Goal: Task Accomplishment & Management: Use online tool/utility

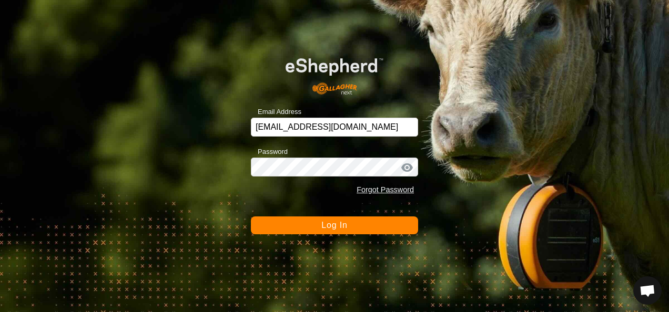
click at [379, 232] on button "Log In" at bounding box center [334, 226] width 167 height 18
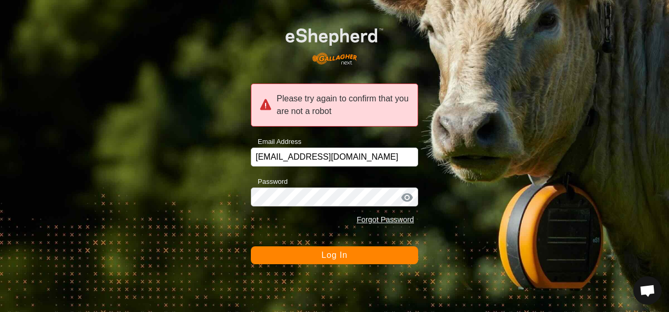
click at [336, 257] on span "Log In" at bounding box center [334, 255] width 26 height 9
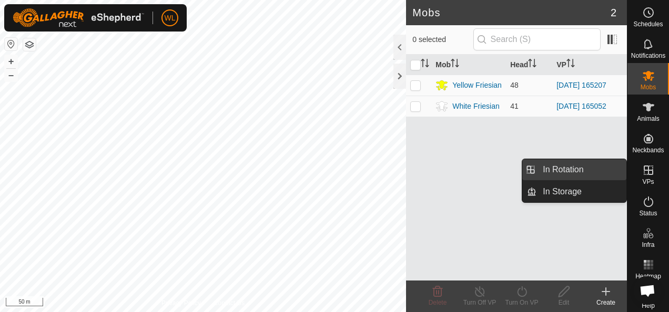
drag, startPoint x: 612, startPoint y: 169, endPoint x: 609, endPoint y: 179, distance: 10.0
click at [612, 169] on link "In Rotation" at bounding box center [581, 169] width 90 height 21
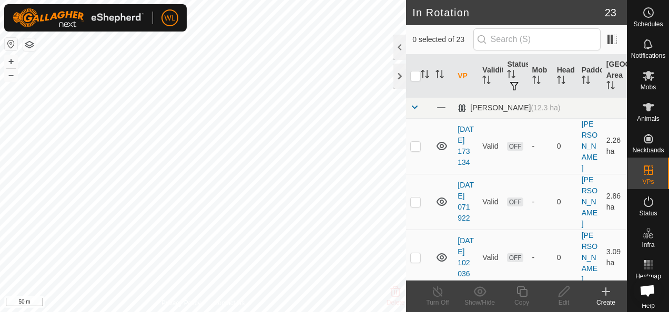
click at [608, 301] on div "Create" at bounding box center [606, 302] width 42 height 9
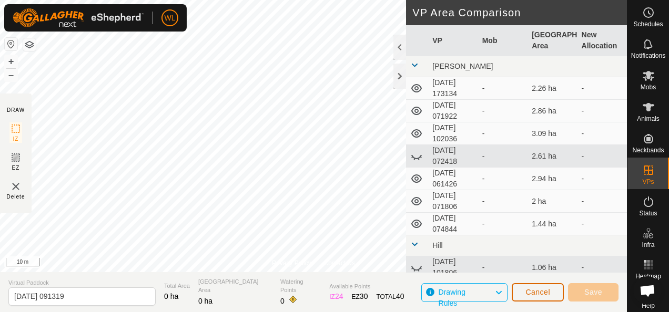
click at [548, 289] on span "Cancel" at bounding box center [537, 292] width 25 height 8
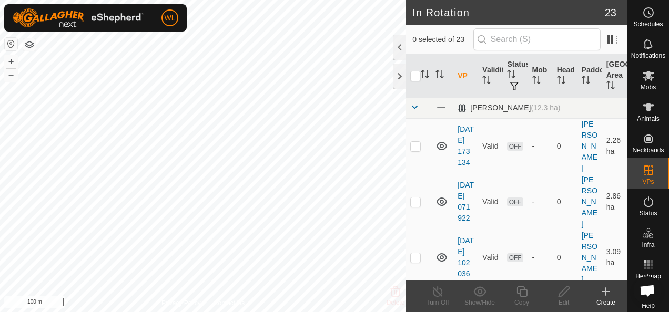
click at [604, 299] on div "Create" at bounding box center [606, 302] width 42 height 9
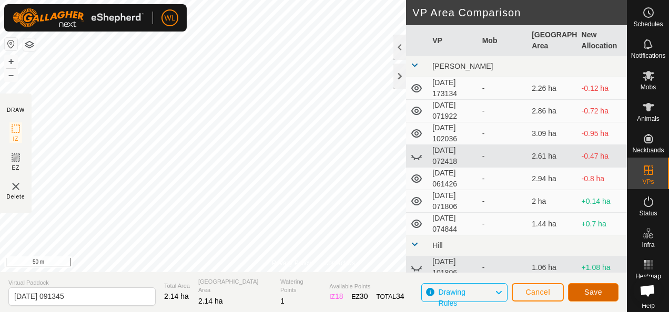
click at [596, 292] on span "Save" at bounding box center [593, 292] width 18 height 8
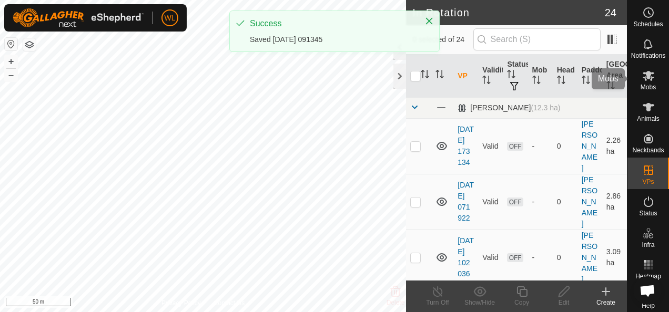
click at [643, 84] on span "Mobs" at bounding box center [647, 87] width 15 height 6
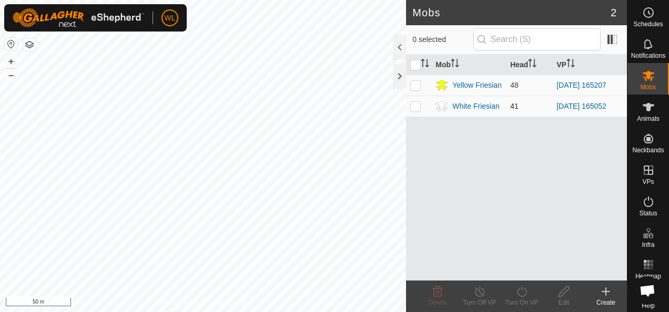
click at [414, 109] on p-checkbox at bounding box center [415, 106] width 11 height 8
checkbox input "true"
drag, startPoint x: 519, startPoint y: 292, endPoint x: 498, endPoint y: 271, distance: 29.7
click at [520, 292] on icon at bounding box center [521, 291] width 13 height 13
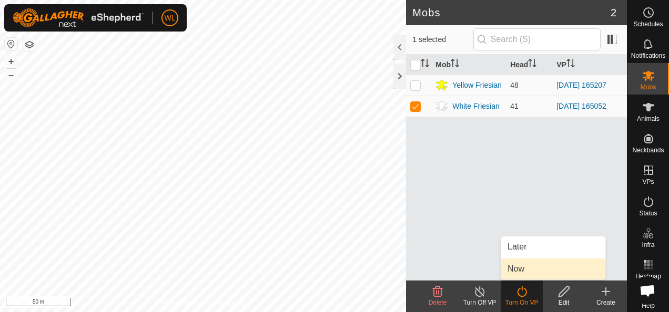
click at [524, 271] on link "Now" at bounding box center [553, 269] width 104 height 21
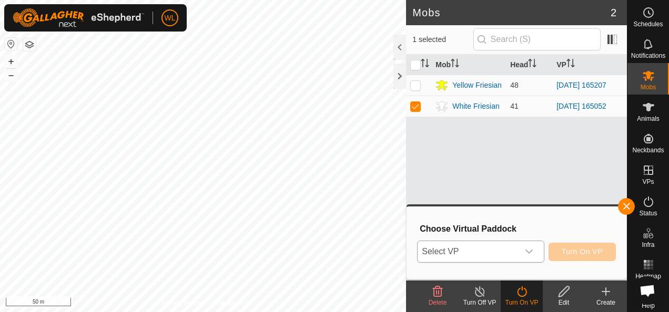
click at [505, 254] on span "Select VP" at bounding box center [467, 251] width 100 height 21
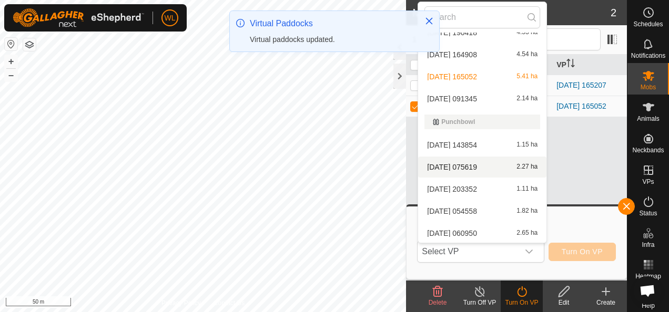
scroll to position [310, 0]
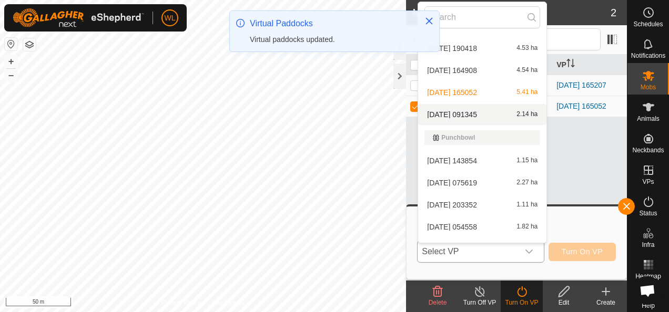
click at [484, 109] on li "[DATE] 091345 2.14 ha" at bounding box center [482, 114] width 128 height 21
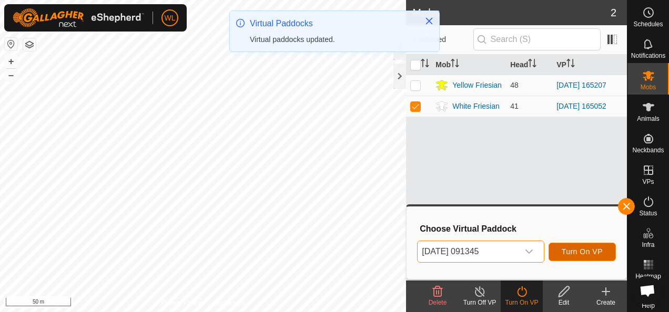
click at [588, 255] on span "Turn On VP" at bounding box center [581, 252] width 41 height 8
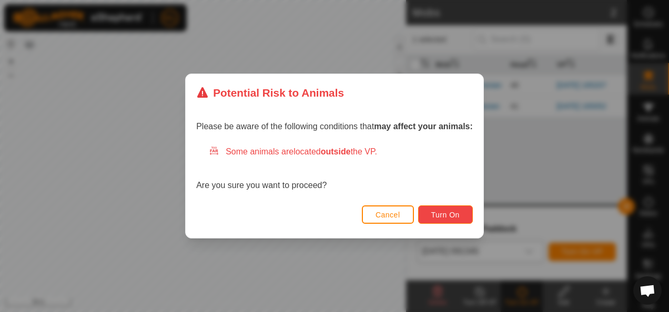
click at [437, 213] on span "Turn On" at bounding box center [445, 215] width 28 height 8
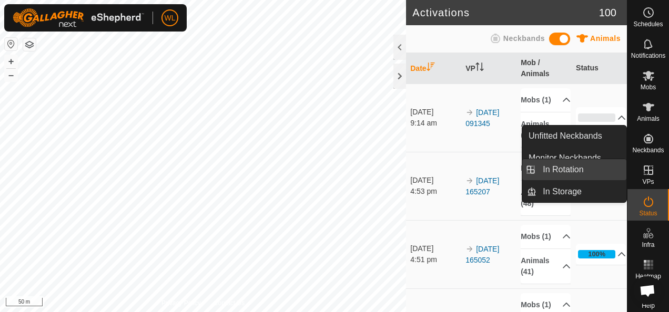
click at [602, 172] on link "In Rotation" at bounding box center [581, 169] width 90 height 21
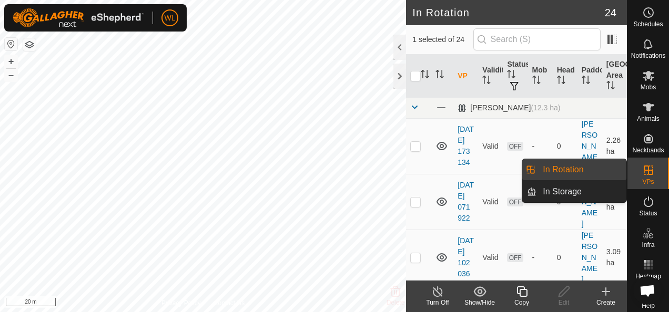
click at [609, 302] on div "Create" at bounding box center [606, 302] width 42 height 9
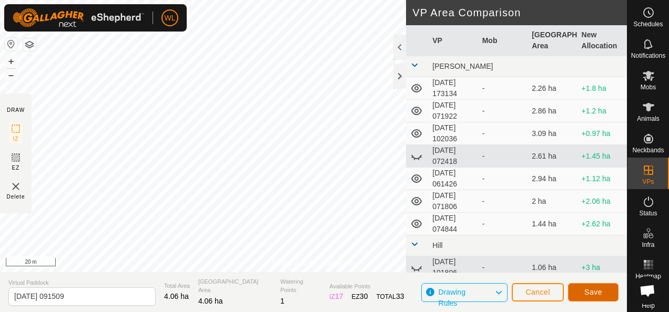
click at [606, 289] on button "Save" at bounding box center [593, 292] width 50 height 18
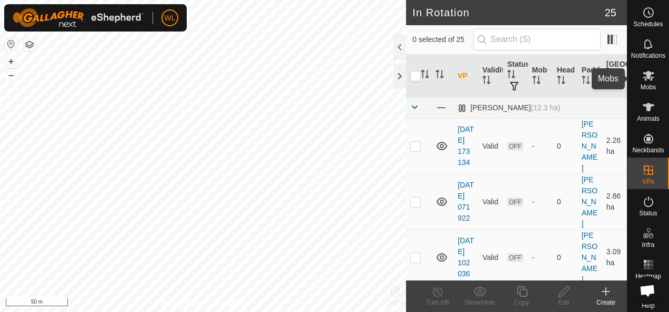
drag, startPoint x: 640, startPoint y: 81, endPoint x: 632, endPoint y: 85, distance: 8.5
click at [642, 81] on icon at bounding box center [648, 75] width 13 height 13
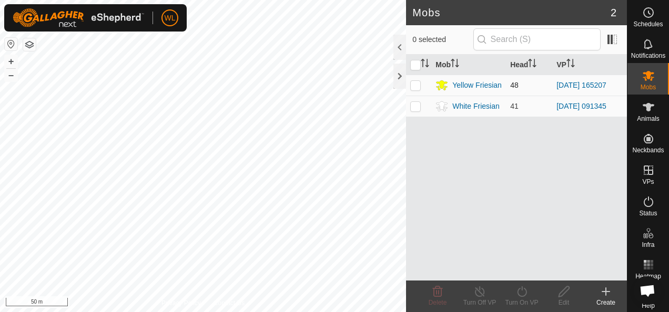
click at [415, 89] on td at bounding box center [418, 85] width 25 height 21
checkbox input "true"
click at [529, 296] on turn-on-svg-icon at bounding box center [521, 291] width 42 height 13
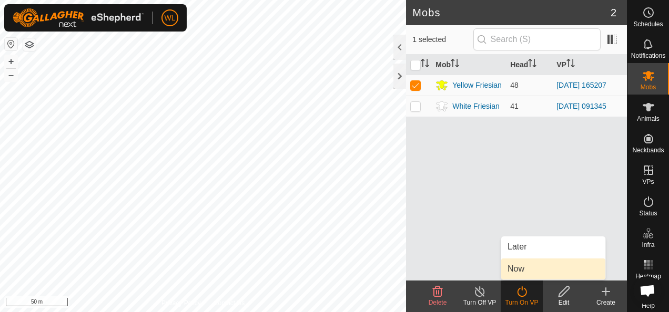
click at [526, 258] on ul "Later Now" at bounding box center [553, 258] width 104 height 43
click at [522, 267] on link "Now" at bounding box center [553, 269] width 104 height 21
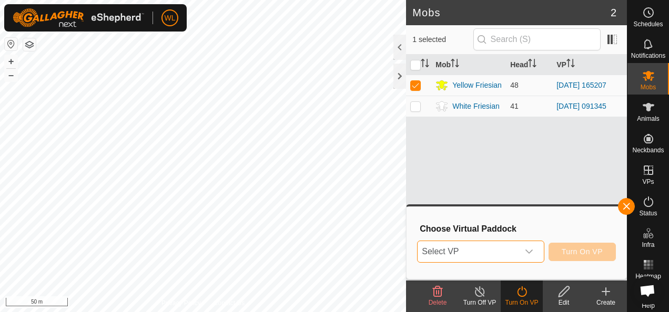
click at [489, 255] on span "Select VP" at bounding box center [467, 251] width 100 height 21
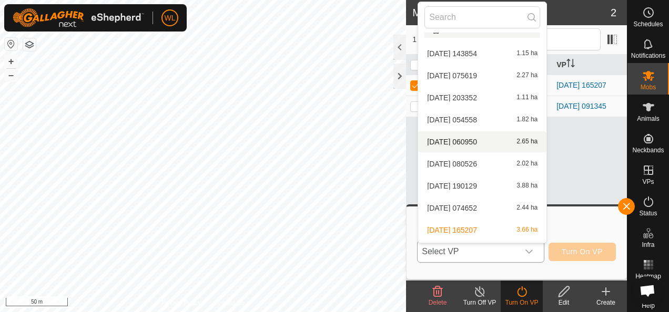
scroll to position [437, 0]
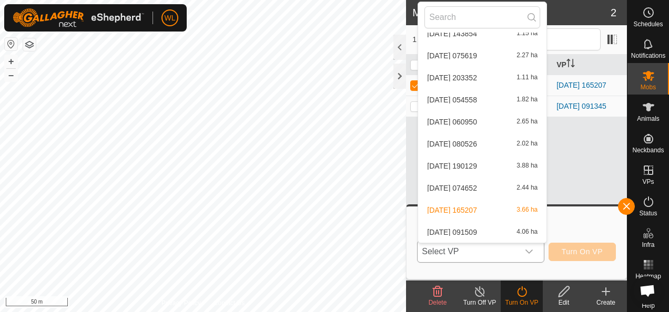
click at [485, 231] on li "[DATE] 091509 4.06 ha" at bounding box center [482, 232] width 128 height 21
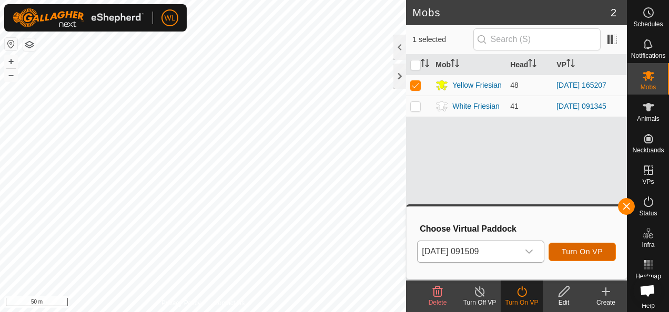
click at [594, 249] on span "Turn On VP" at bounding box center [581, 252] width 41 height 8
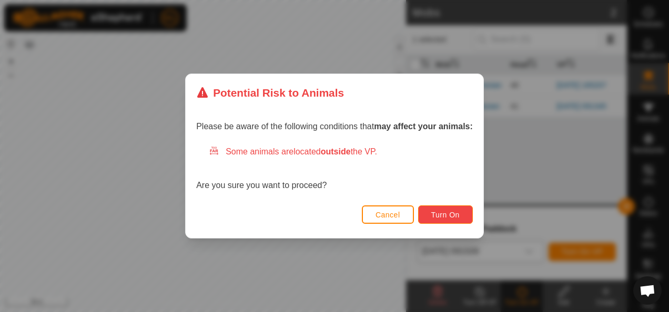
click at [453, 213] on span "Turn On" at bounding box center [445, 215] width 28 height 8
